Goal: Task Accomplishment & Management: Manage account settings

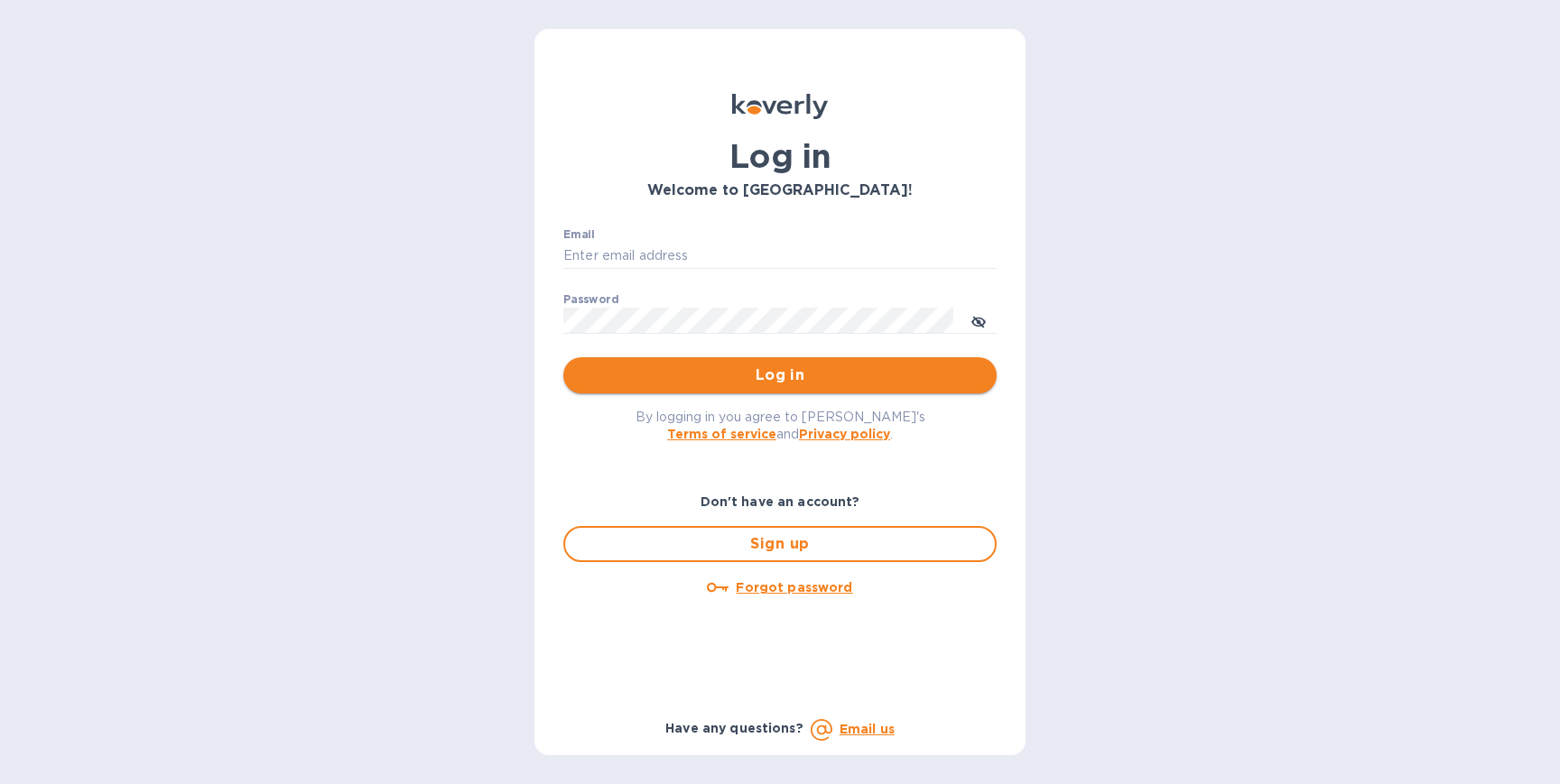
type input "[PERSON_NAME][EMAIL_ADDRESS][DOMAIN_NAME]"
click at [771, 371] on span "Log in" at bounding box center [780, 375] width 404 height 21
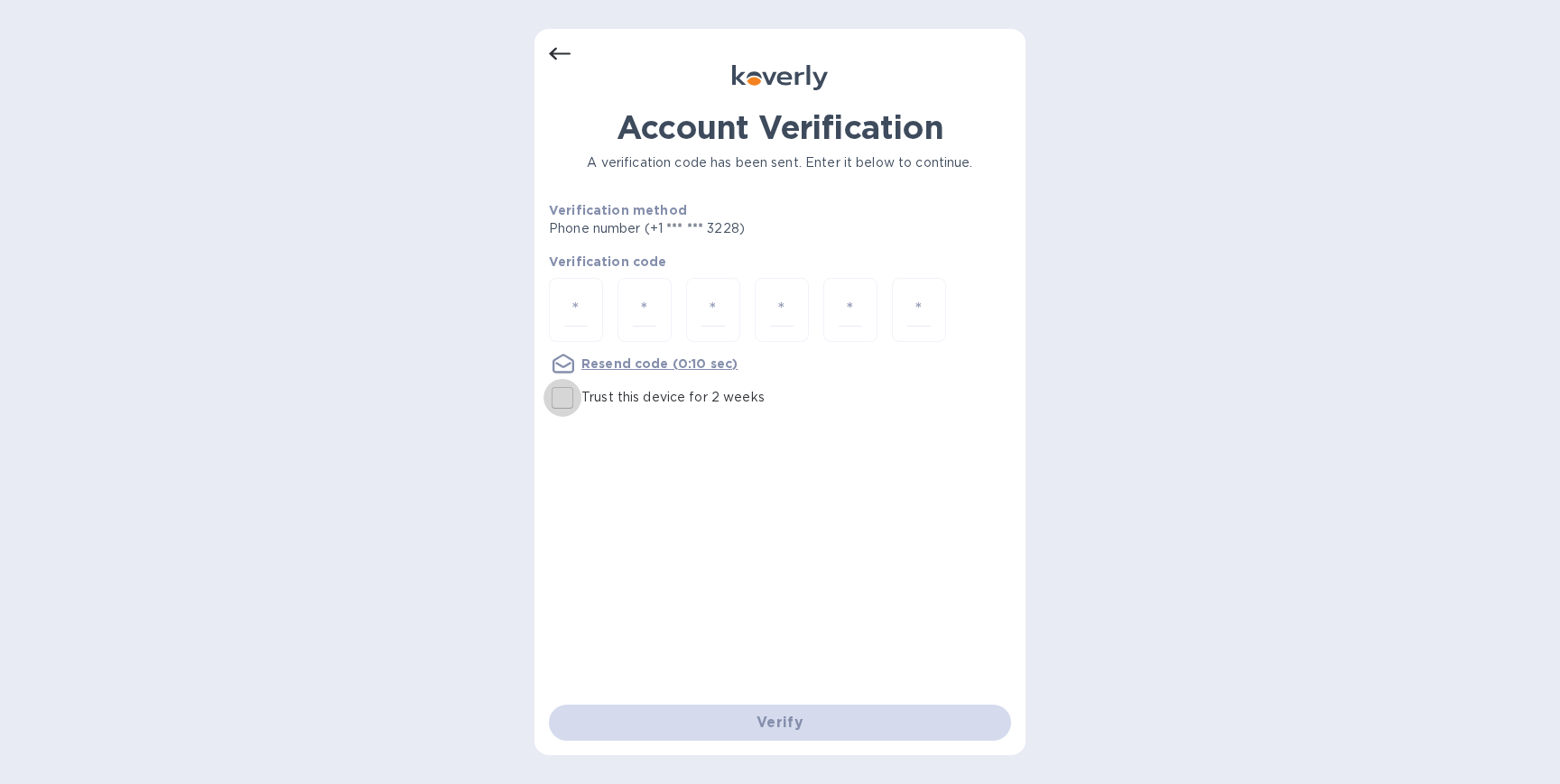
click at [558, 398] on input "Trust this device for 2 weeks" at bounding box center [562, 398] width 38 height 38
checkbox input "true"
click at [581, 308] on input "number" at bounding box center [575, 310] width 23 height 34
click at [608, 311] on div at bounding box center [780, 312] width 462 height 68
click at [590, 305] on div at bounding box center [576, 310] width 54 height 64
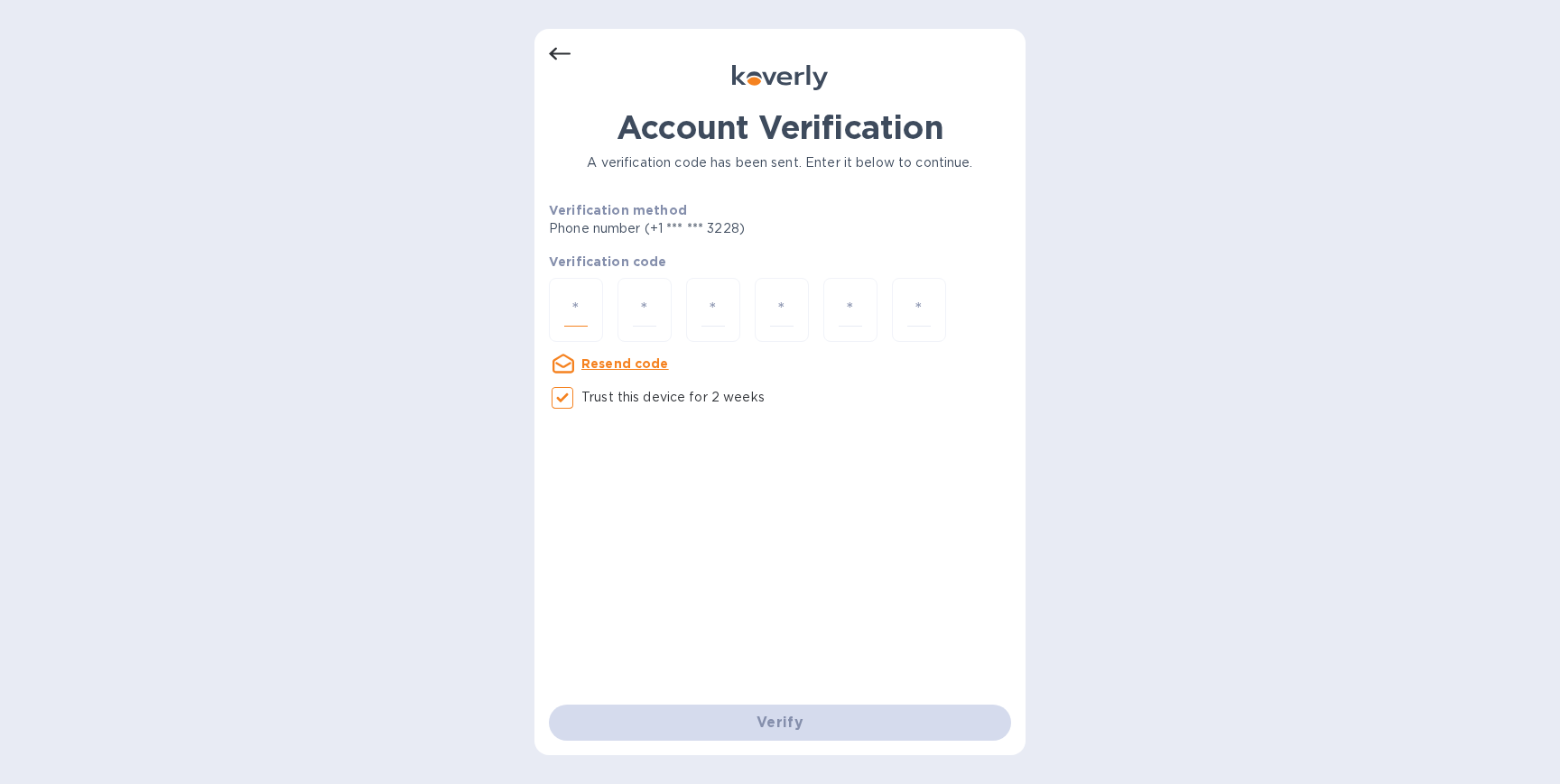
type input "7"
type input "1"
type input "4"
type input "8"
type input "6"
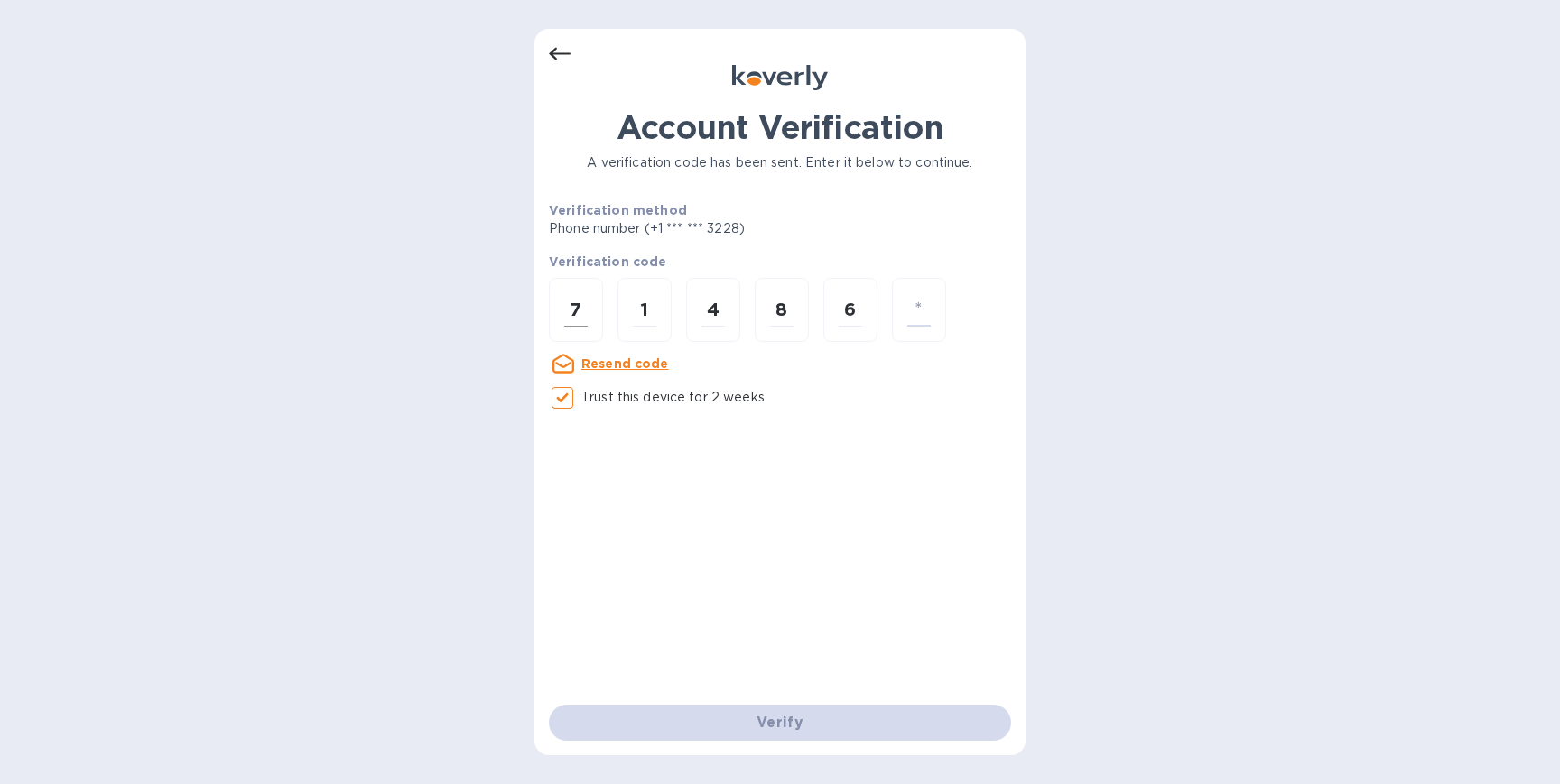
type input "4"
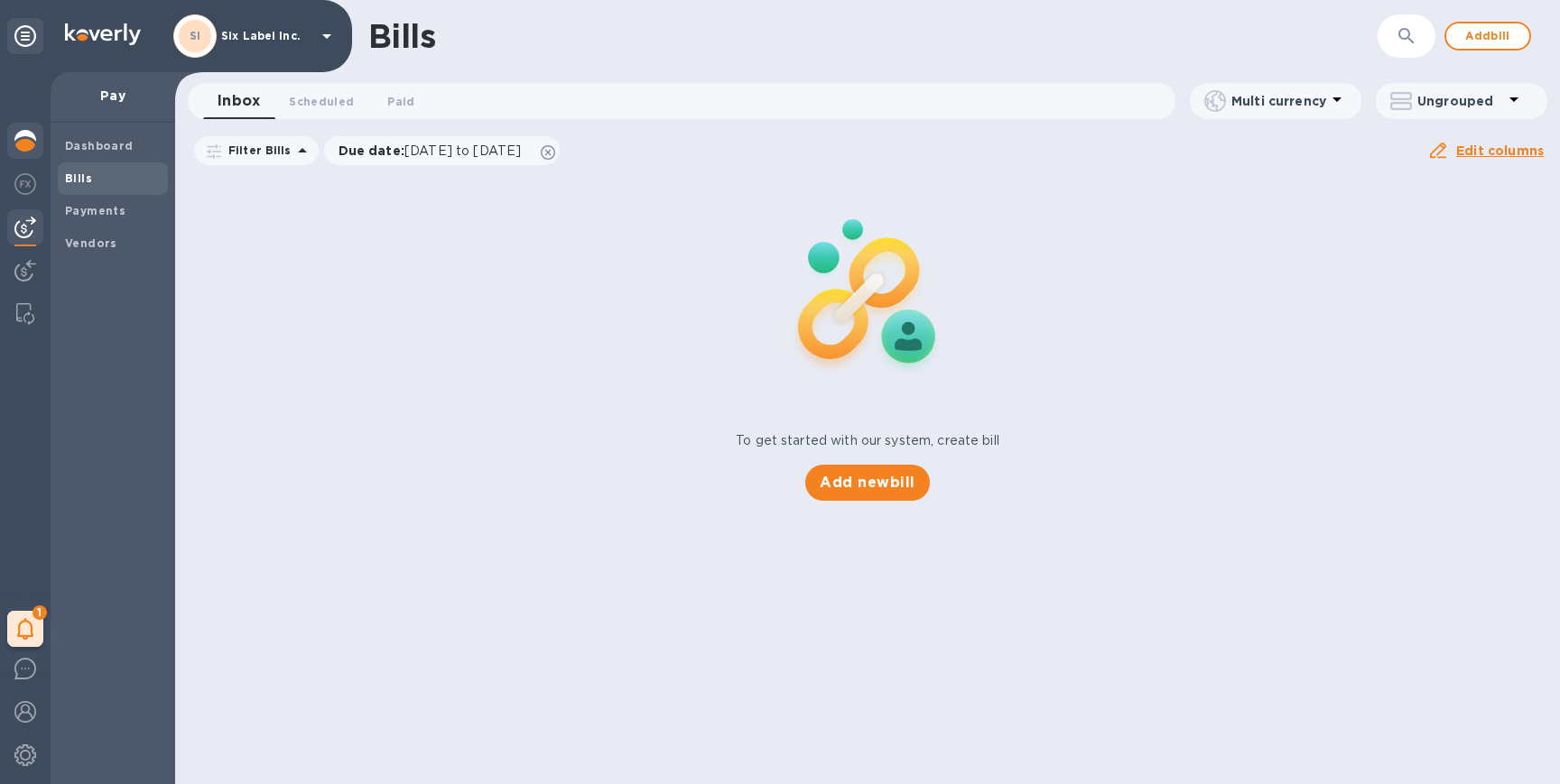
click at [16, 139] on img at bounding box center [24, 140] width 21 height 21
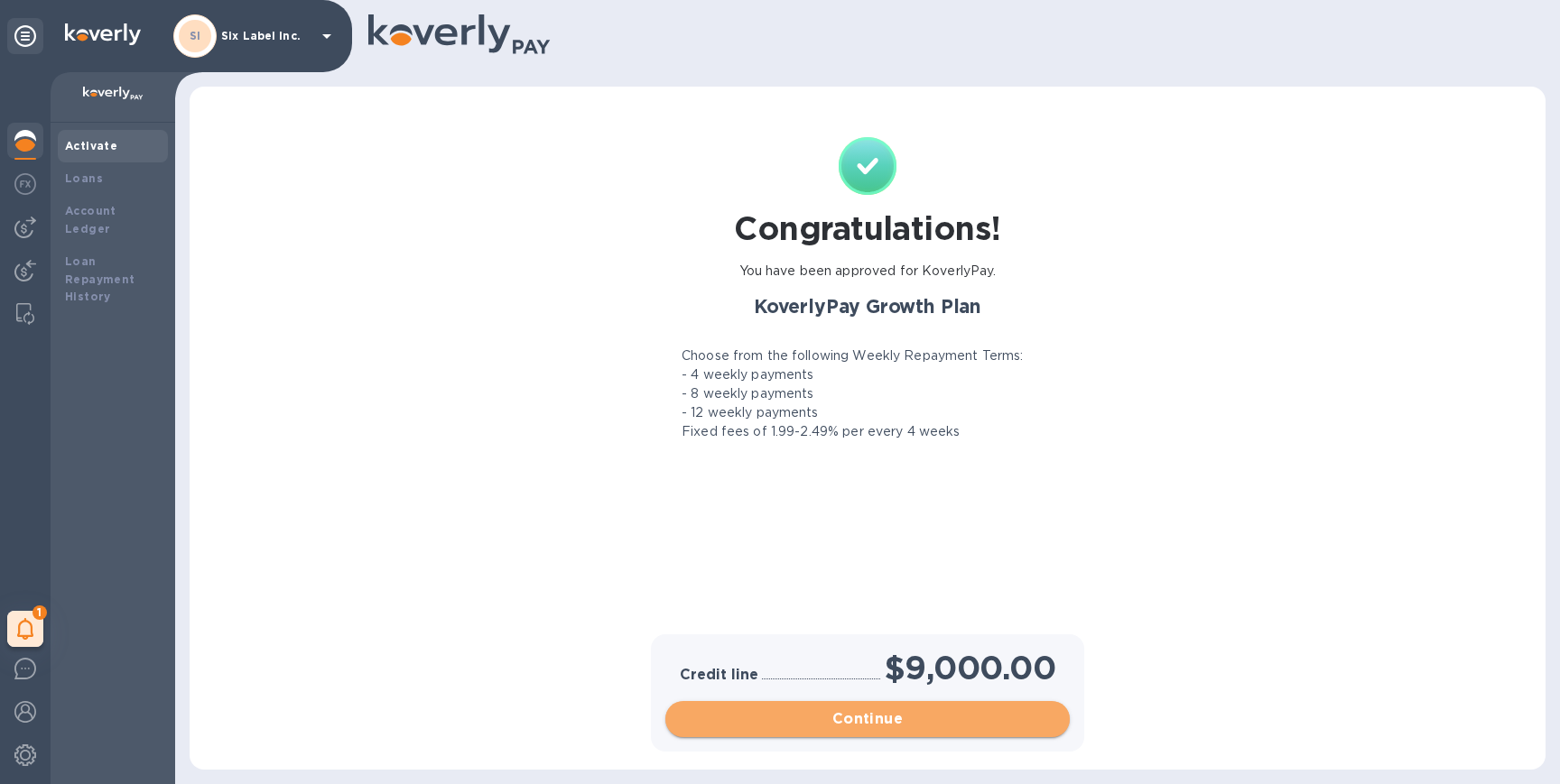
click at [852, 711] on span "Continue" at bounding box center [867, 719] width 375 height 21
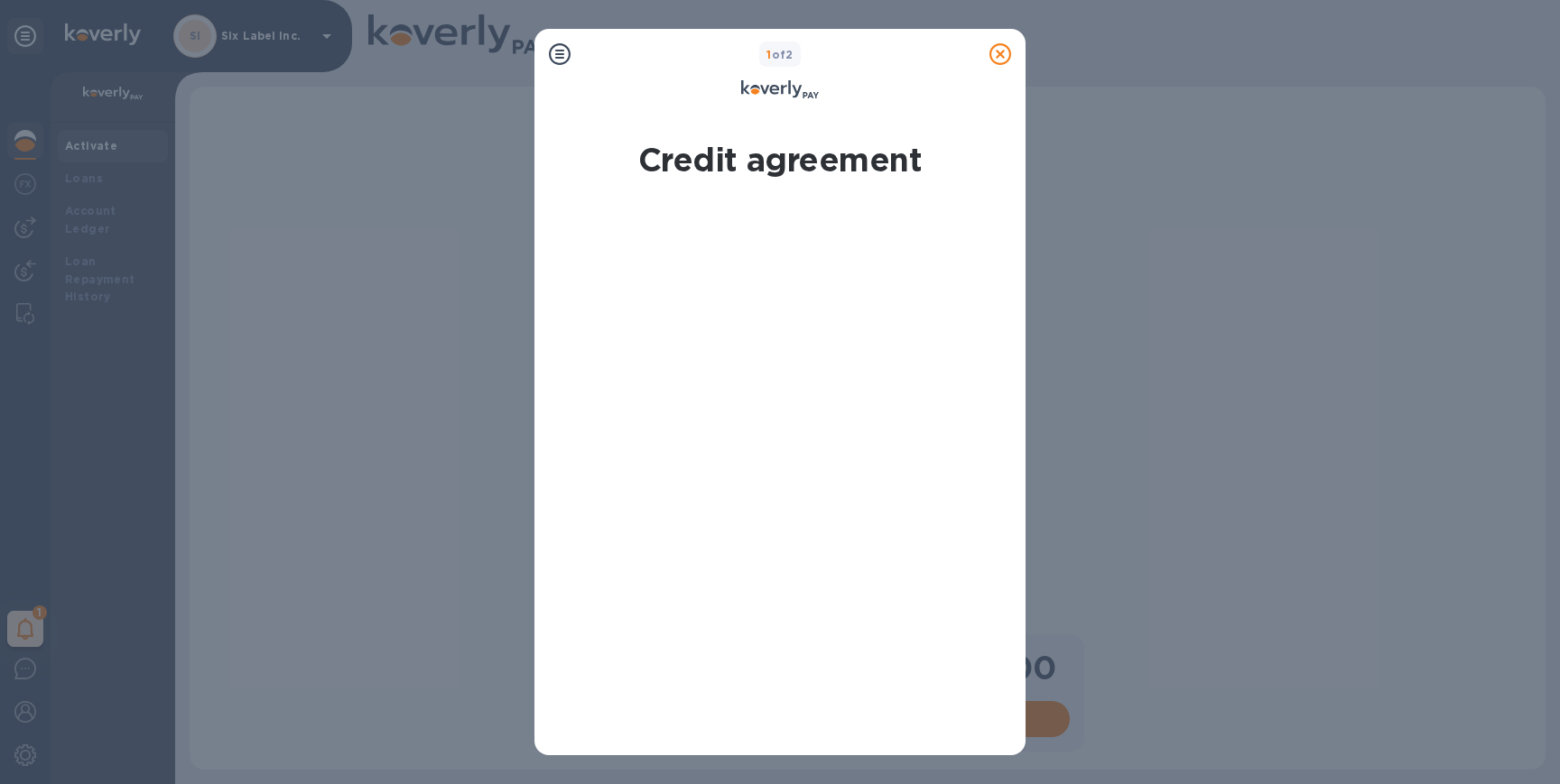
scroll to position [316, 0]
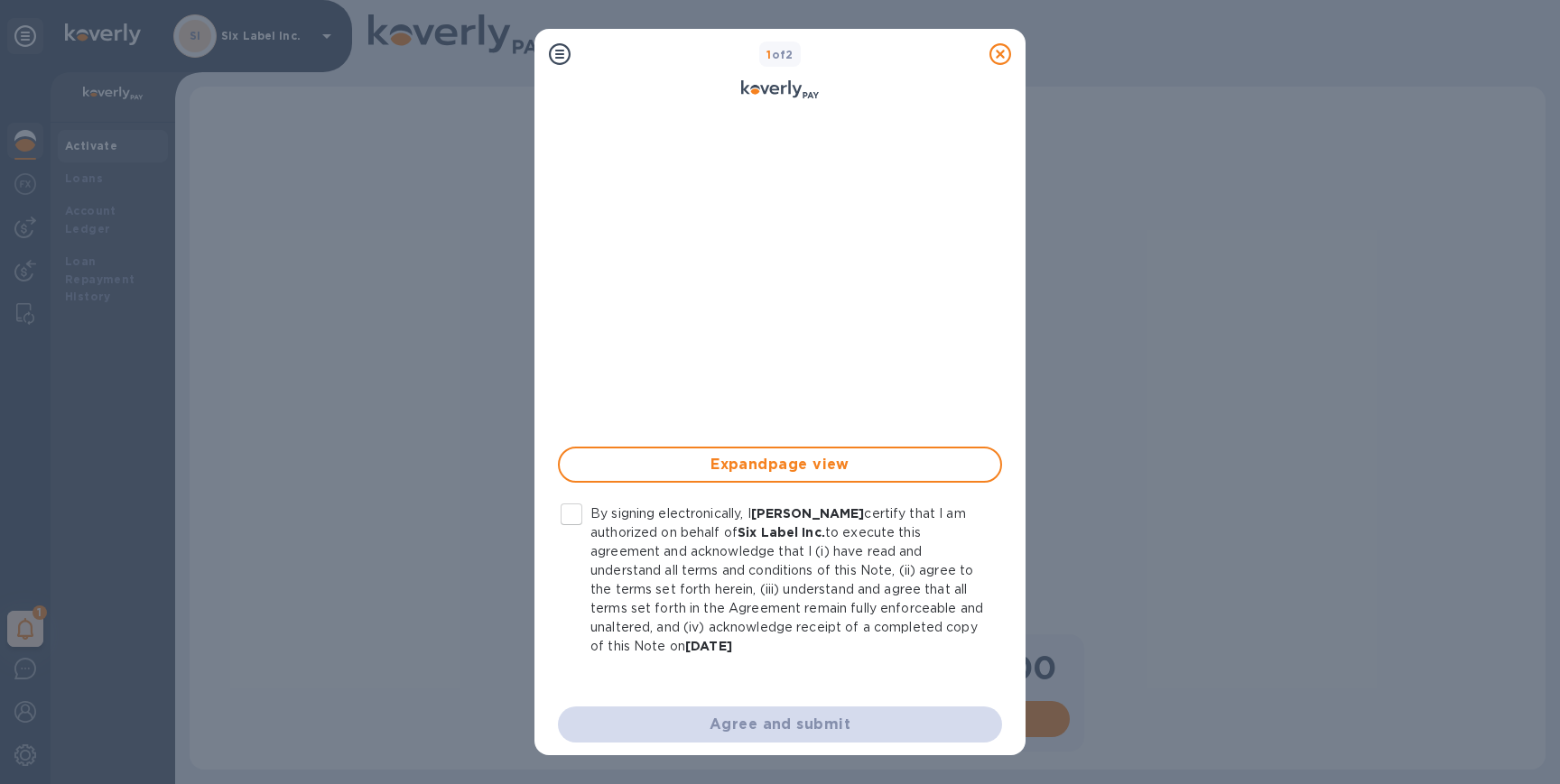
click at [574, 518] on input "By signing electronically, I [PERSON_NAME] certify that I am authorized on beha…" at bounding box center [571, 514] width 38 height 38
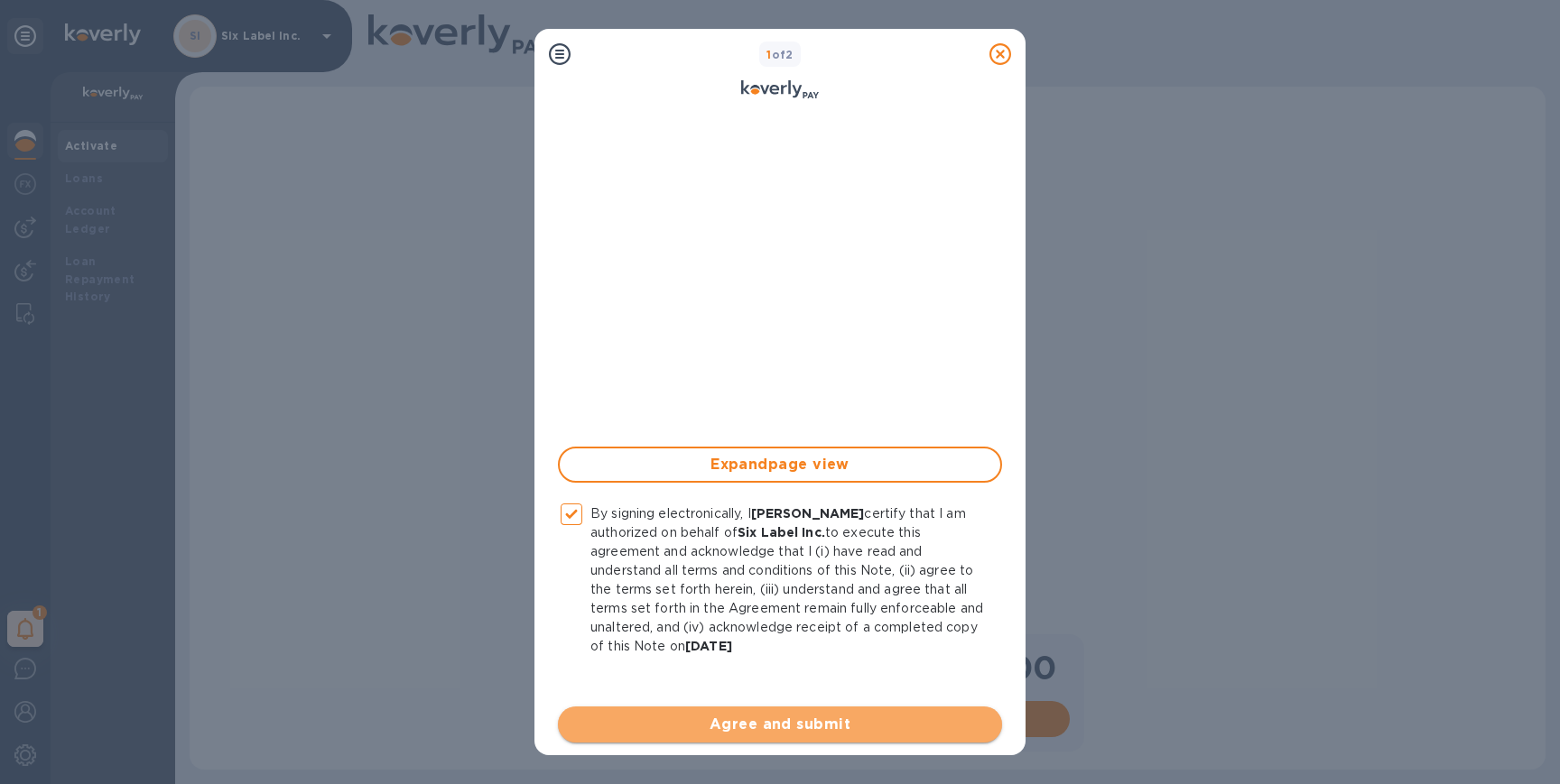
click at [791, 707] on button "Agree and submit" at bounding box center [780, 724] width 444 height 36
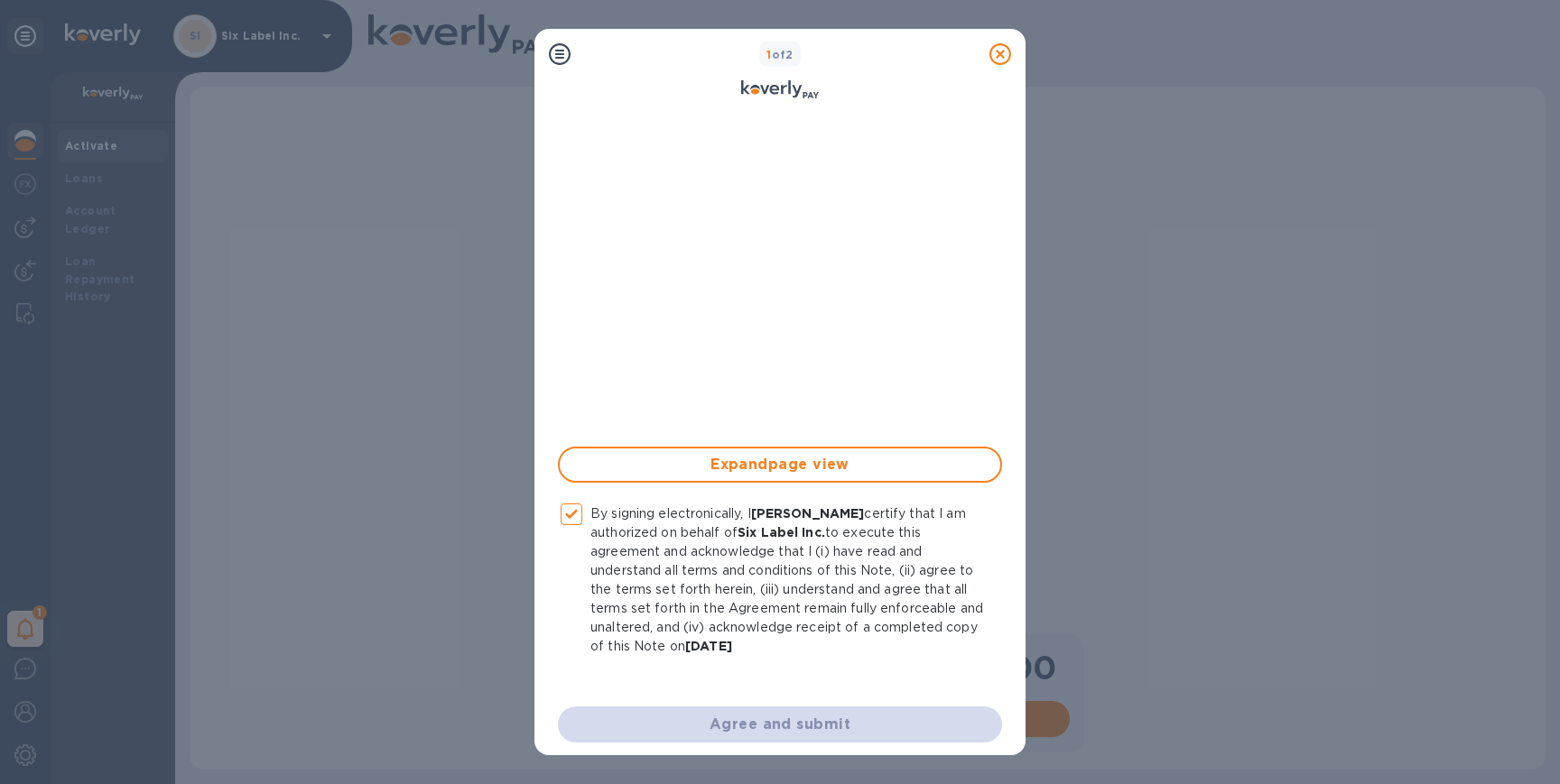
checkbox input "false"
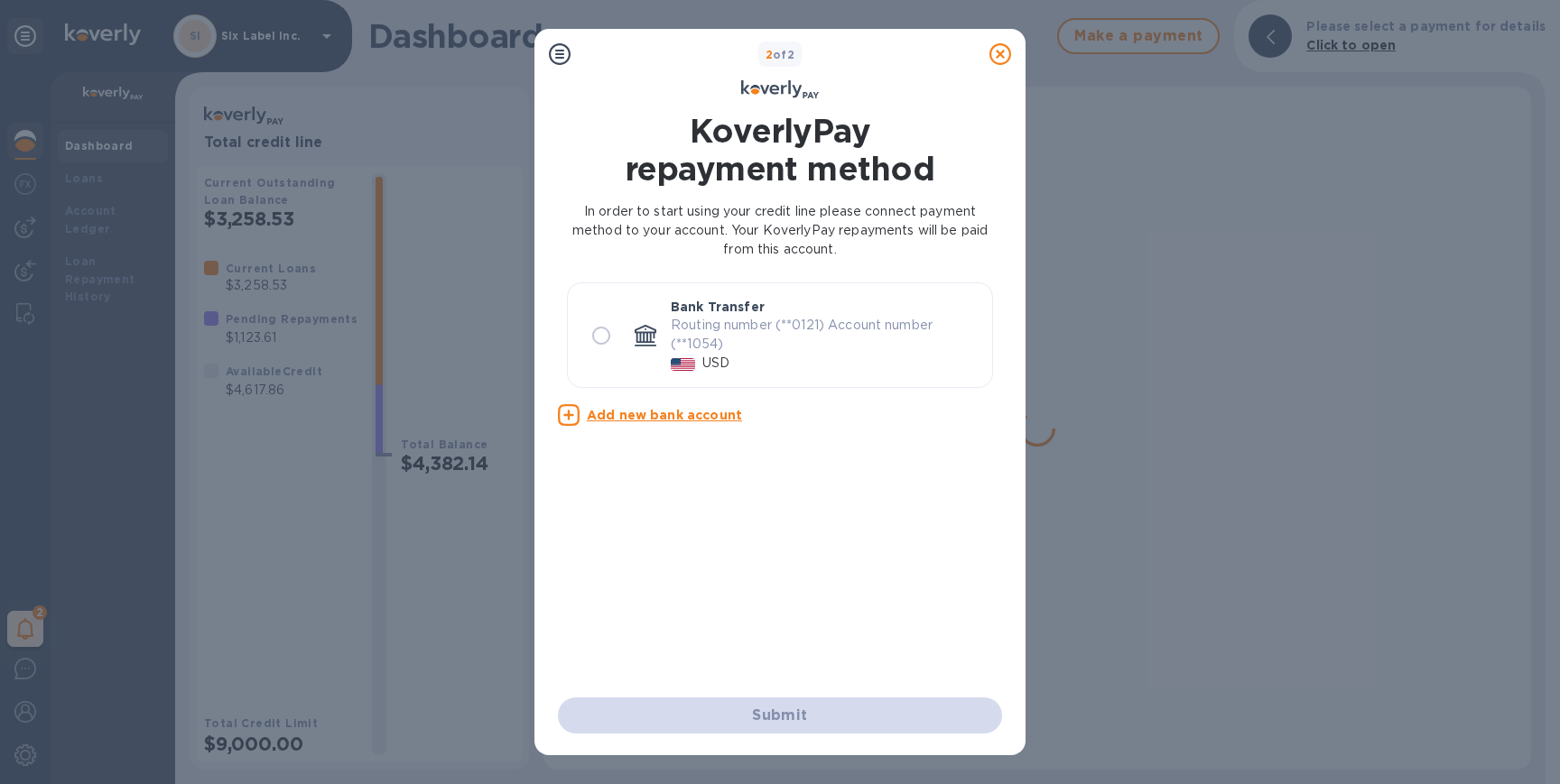
scroll to position [0, 0]
click at [753, 350] on p "Routing number (**0121) Account number (**1054)" at bounding box center [823, 334] width 307 height 38
radio input "true"
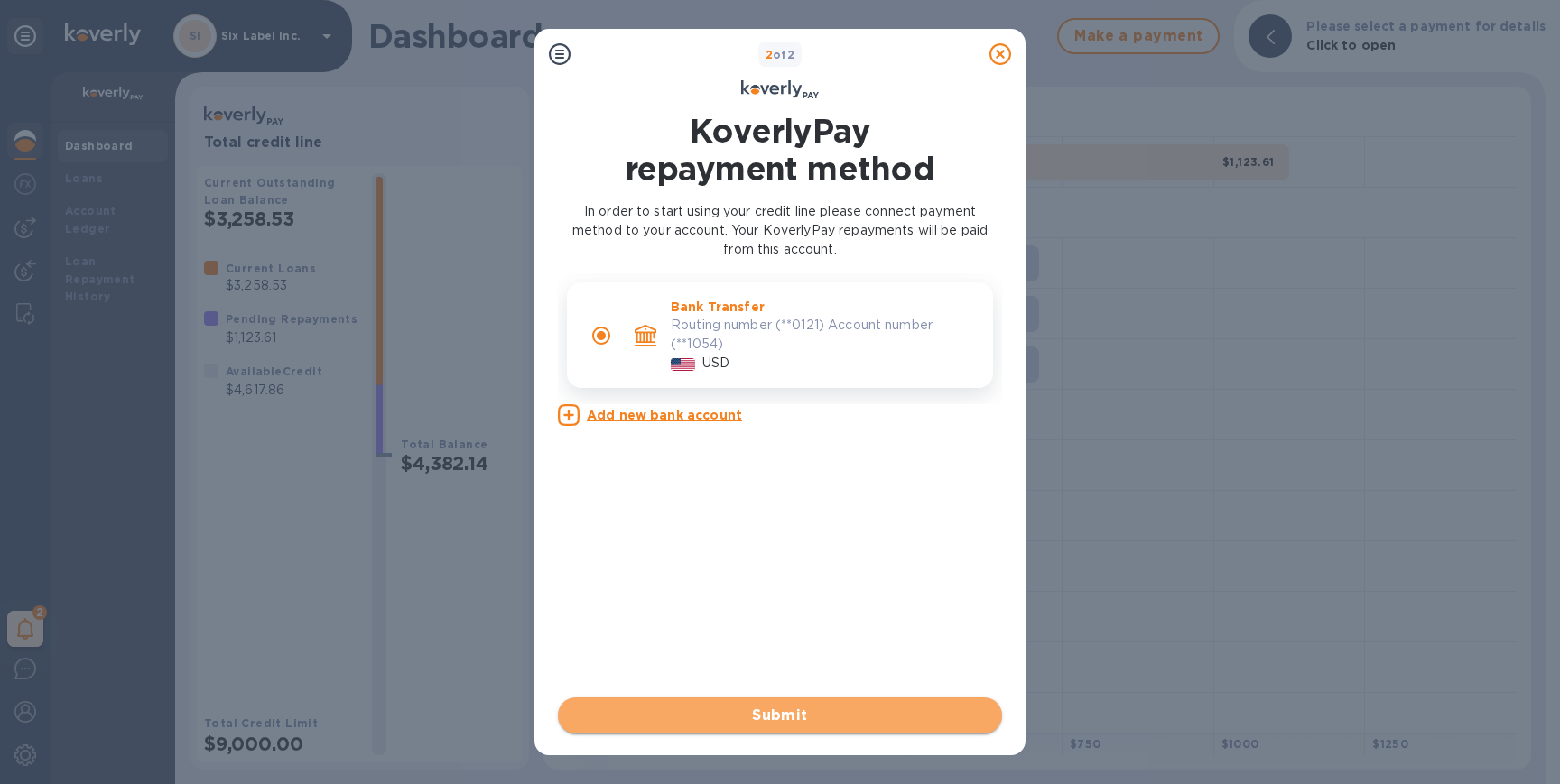
click at [797, 710] on span "Submit" at bounding box center [780, 715] width 415 height 21
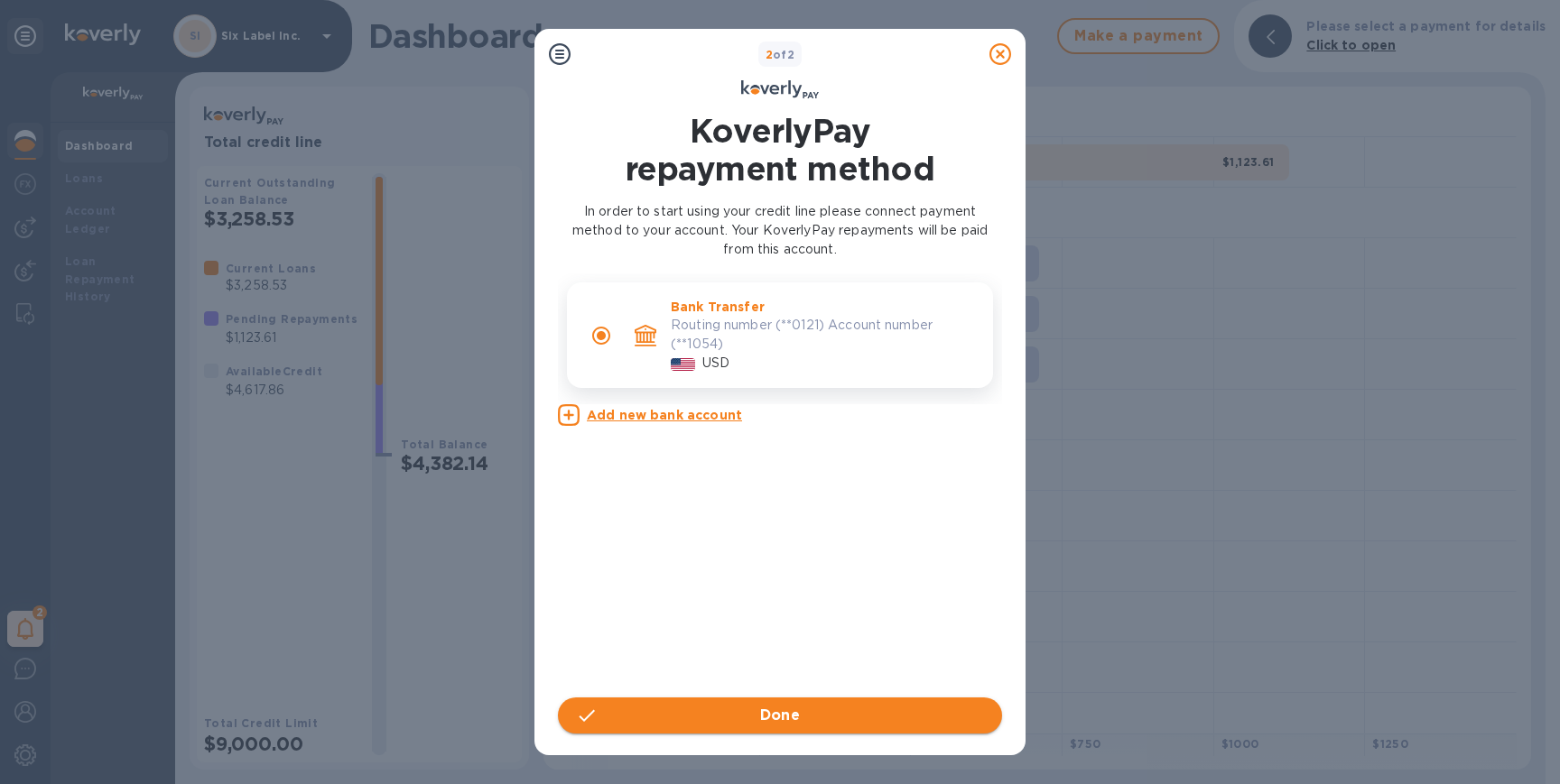
click at [829, 732] on body "SI Six Label Inc. 2 My tasks Dashboard Loans Account Ledger Loan Repayment Hist…" at bounding box center [780, 392] width 1560 height 784
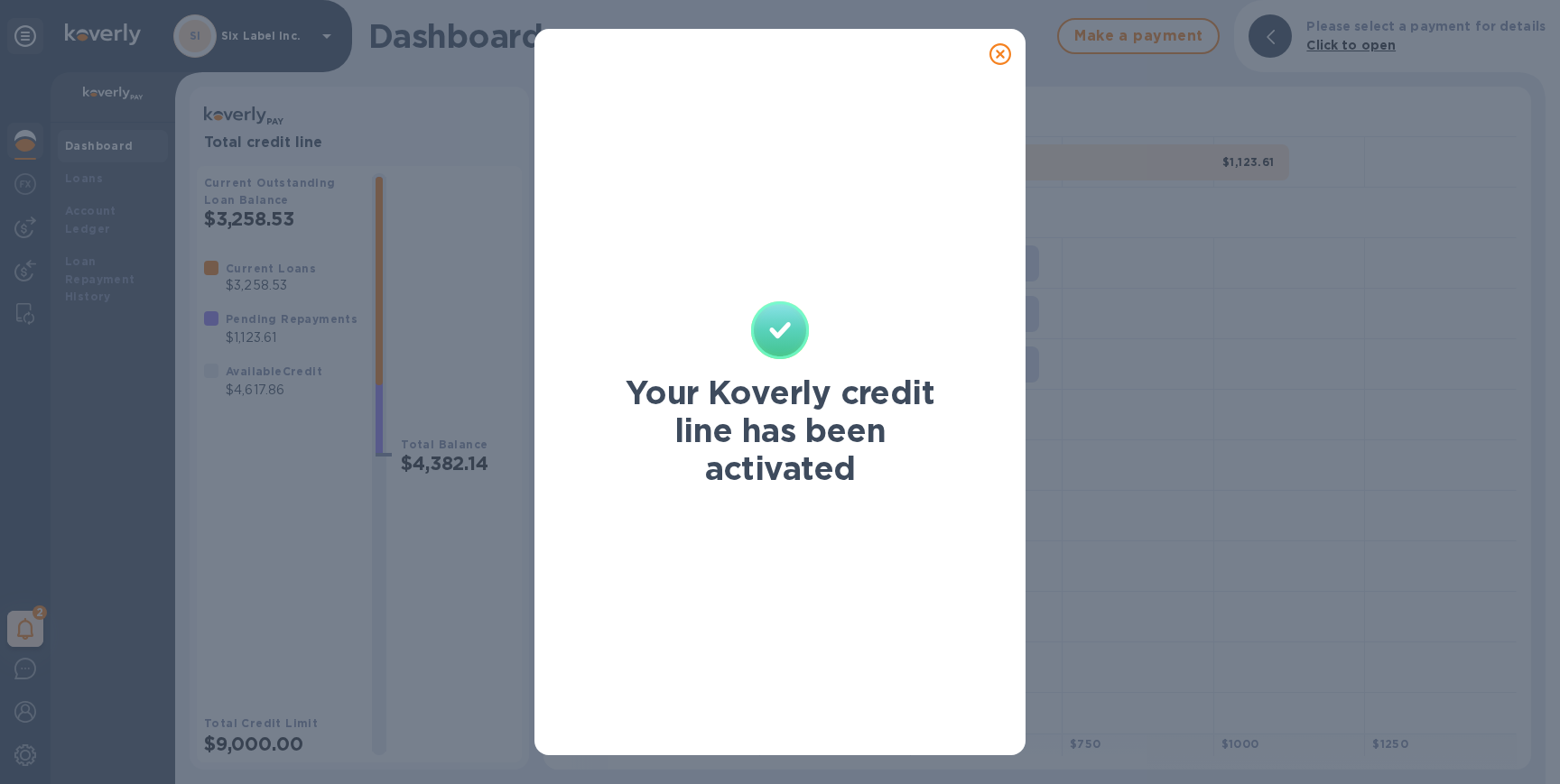
click at [997, 54] on icon at bounding box center [1000, 53] width 21 height 21
